Goal: Transaction & Acquisition: Purchase product/service

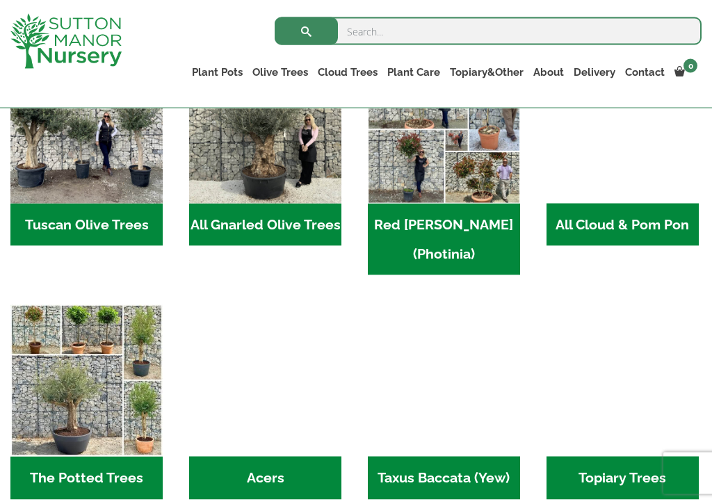
scroll to position [730, 0]
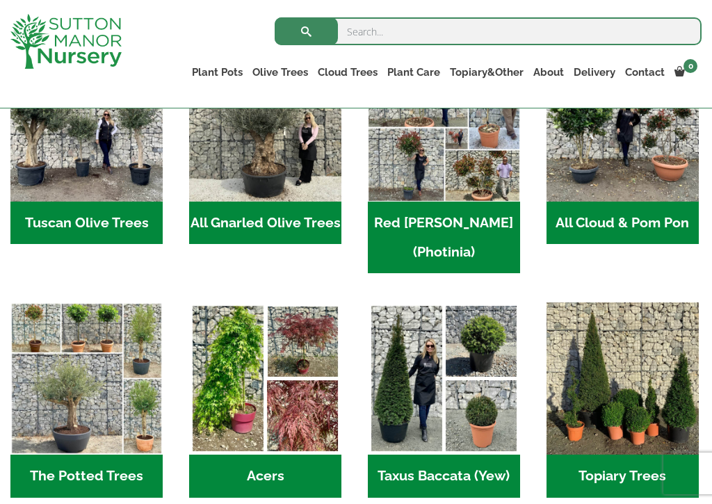
click at [288, 455] on h2 "Acers (3)" at bounding box center [265, 476] width 152 height 43
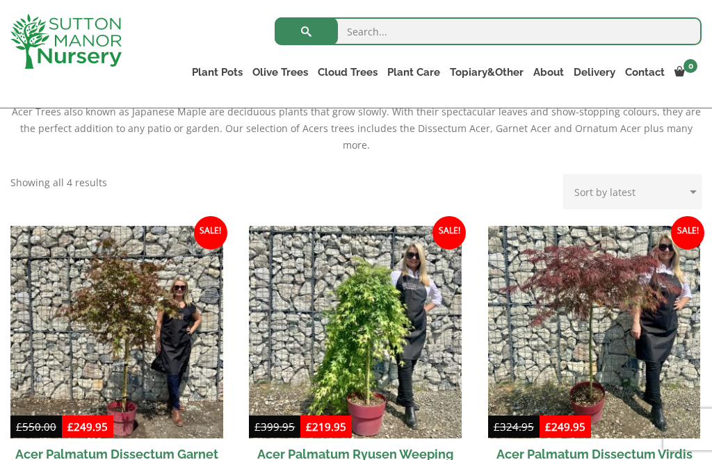
scroll to position [312, 0]
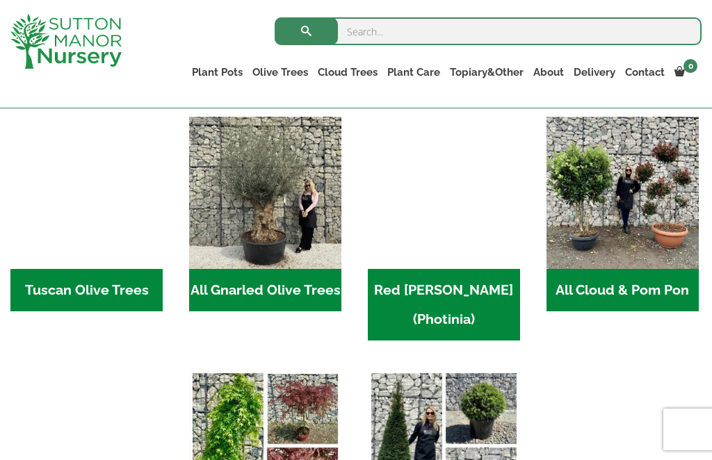
scroll to position [655, 0]
